Goal: Task Accomplishment & Management: Manage account settings

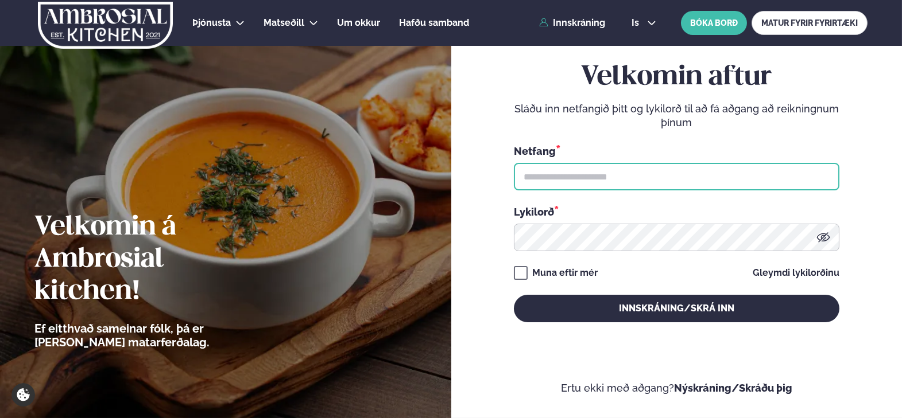
click at [627, 178] on input "text" at bounding box center [676, 177] width 325 height 28
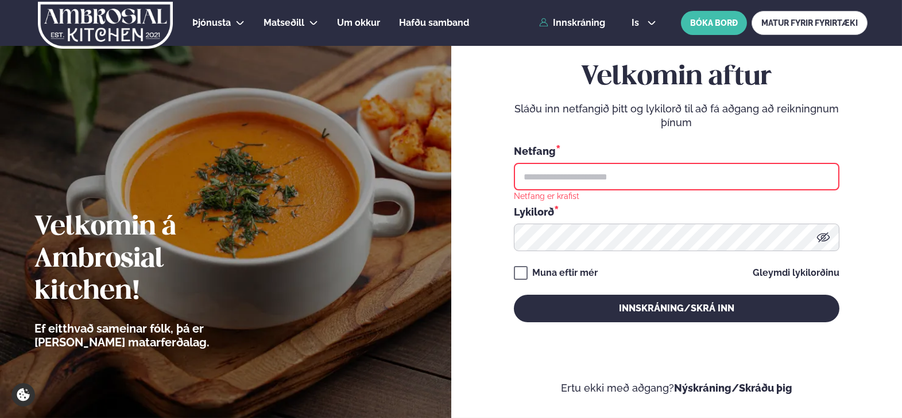
type input "**********"
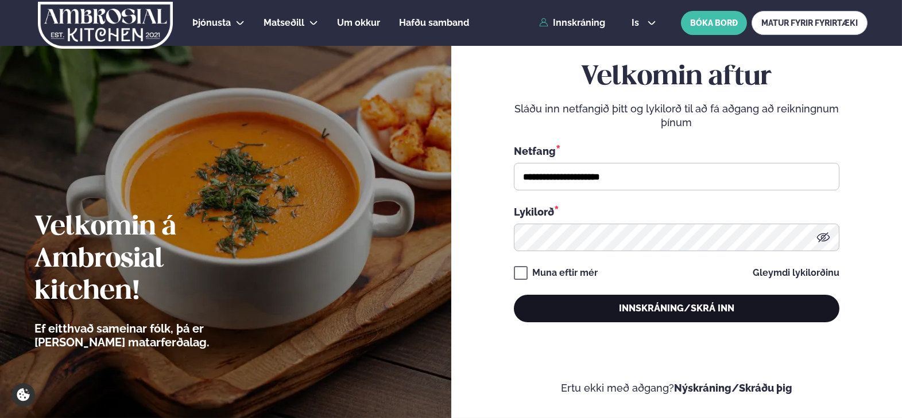
click at [647, 318] on button "Innskráning/Skrá inn" at bounding box center [676, 309] width 325 height 28
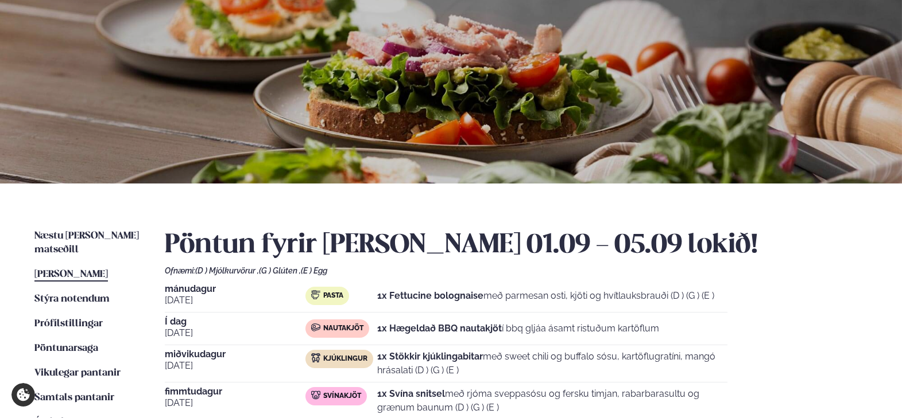
scroll to position [172, 0]
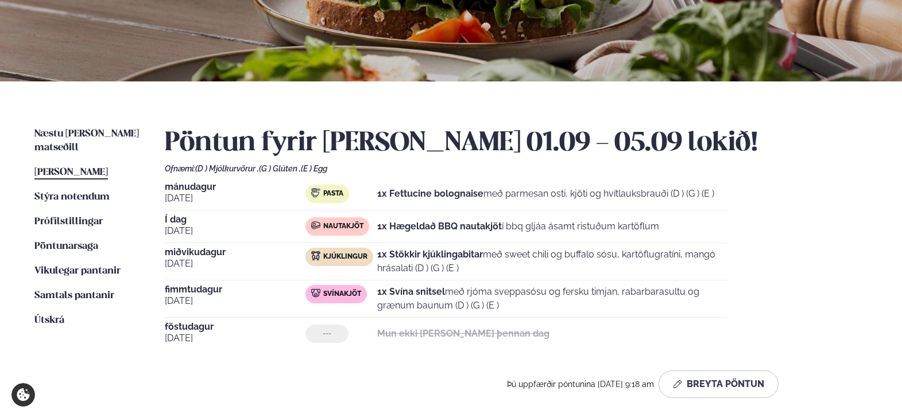
click at [98, 168] on span "[PERSON_NAME]" at bounding box center [70, 173] width 73 height 10
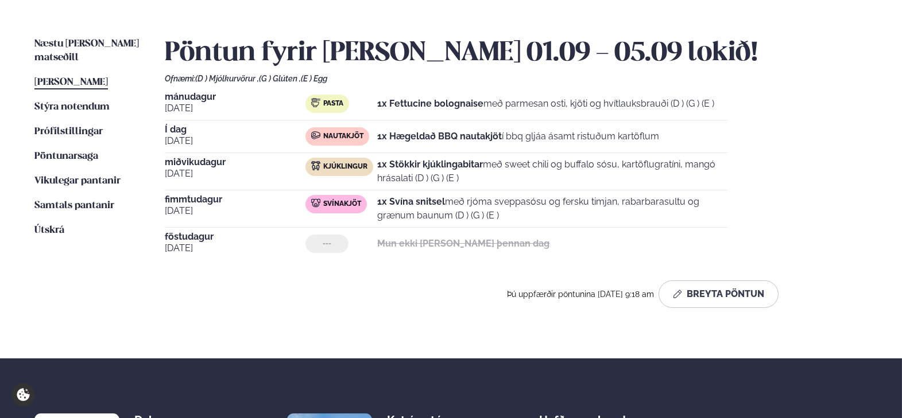
scroll to position [344, 0]
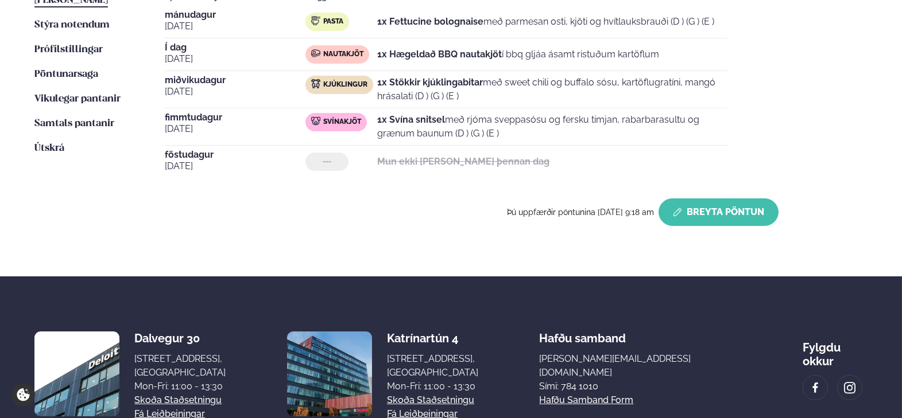
click at [709, 204] on button "Breyta Pöntun" at bounding box center [718, 213] width 120 height 28
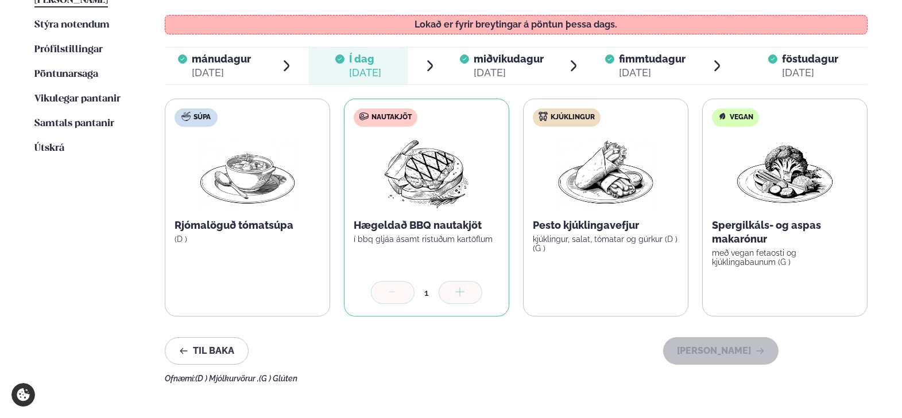
click at [502, 66] on div "[DATE]" at bounding box center [508, 73] width 70 height 14
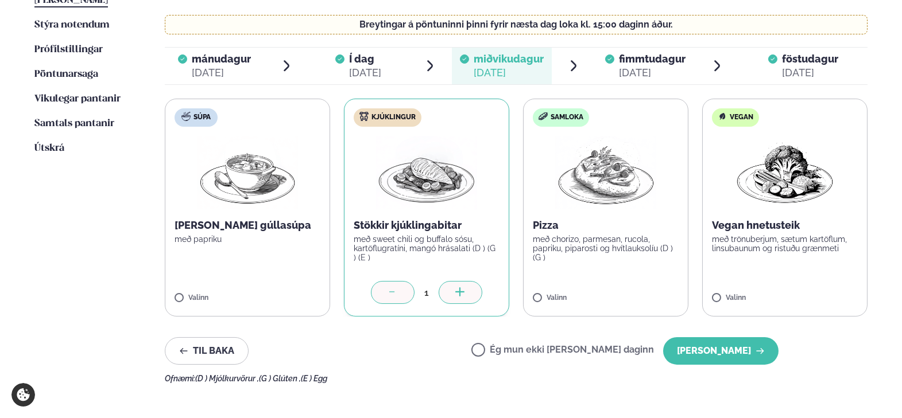
click at [635, 69] on div "[DATE]" at bounding box center [652, 73] width 67 height 14
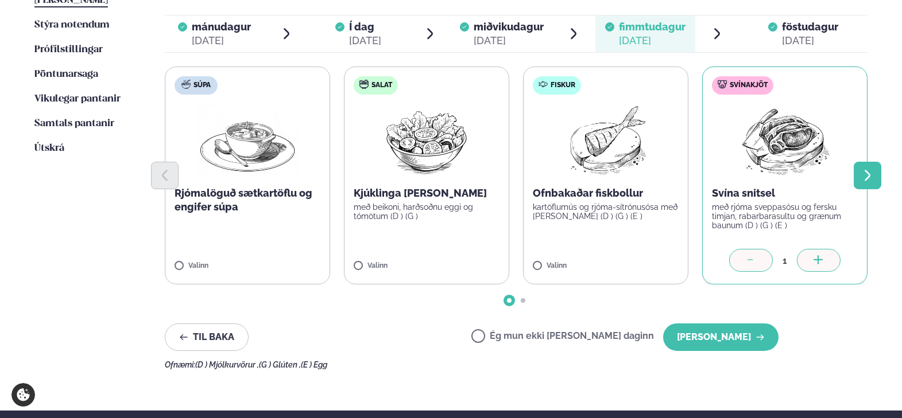
click at [871, 178] on icon "Next slide" at bounding box center [867, 176] width 14 height 14
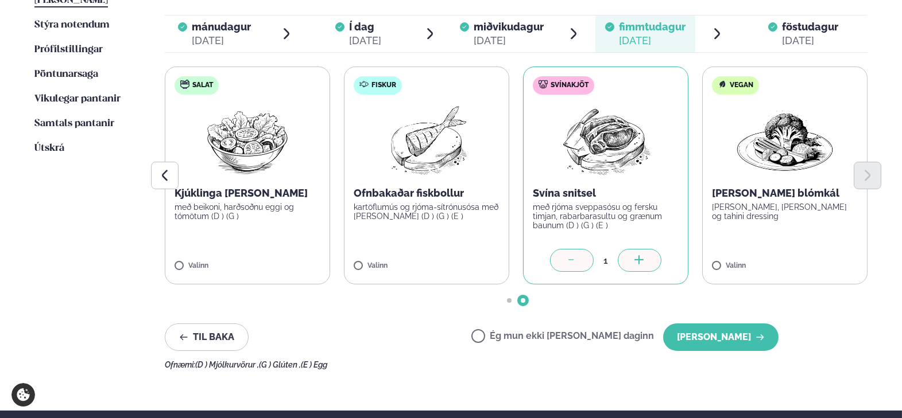
click at [791, 35] on div "[DATE]" at bounding box center [810, 41] width 56 height 14
